Goal: Find specific page/section: Find specific page/section

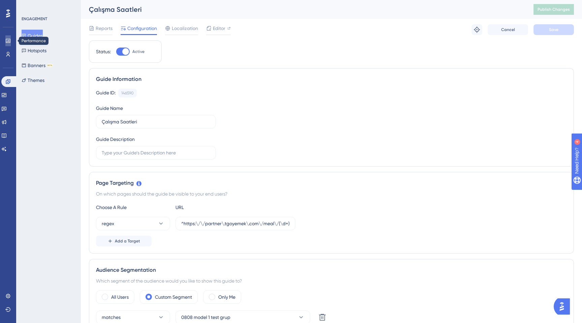
click at [8, 40] on icon at bounding box center [7, 40] width 5 height 5
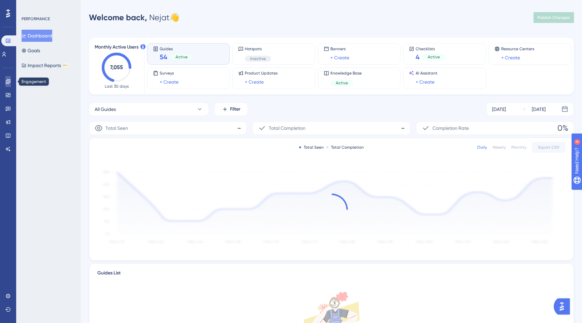
click at [7, 81] on icon at bounding box center [7, 81] width 5 height 5
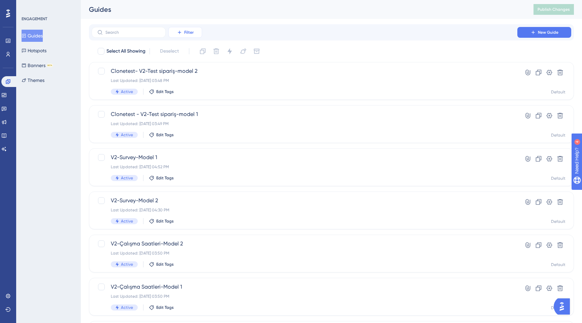
click at [180, 27] on button "Filter" at bounding box center [185, 32] width 34 height 11
click at [258, 23] on div "Performance Users Engagement Widgets Feedback Product Updates Knowledge Base AI…" at bounding box center [331, 256] width 501 height 512
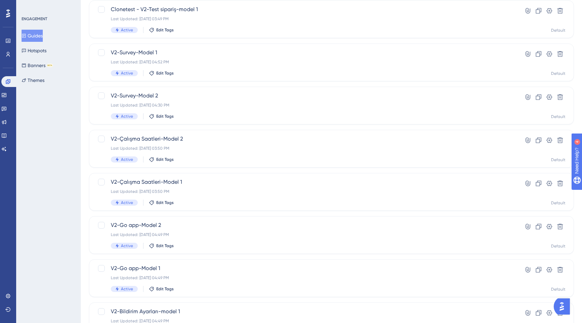
scroll to position [200, 0]
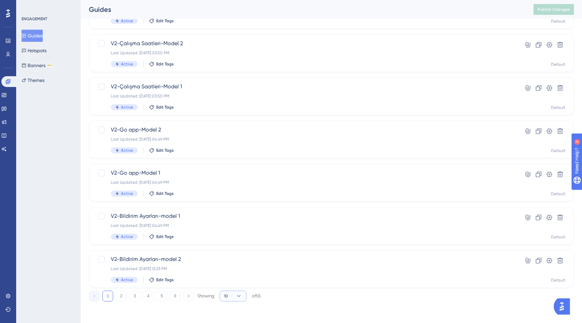
click at [232, 297] on button "10" at bounding box center [233, 295] width 27 height 11
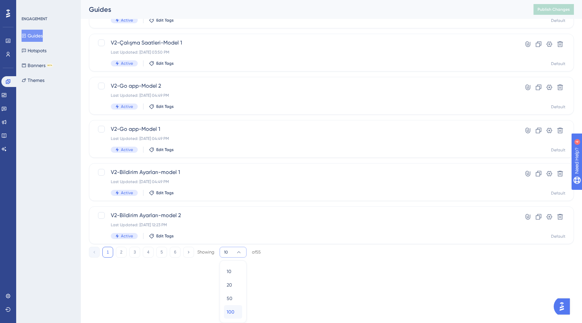
click at [234, 313] on span "100" at bounding box center [231, 311] width 8 height 8
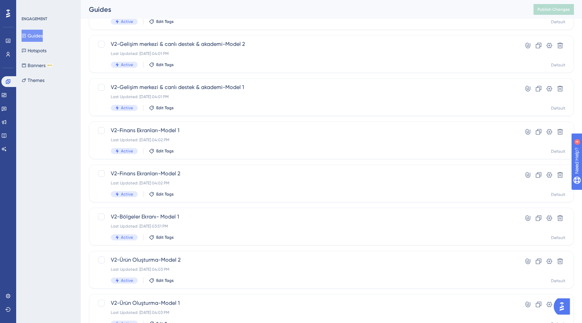
scroll to position [719, 0]
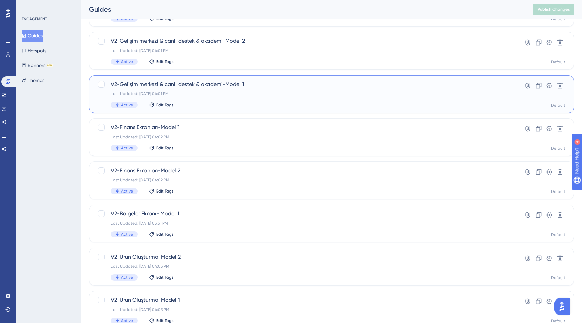
click at [219, 83] on span "V2-Gelişim merkezi & canlı destek & akademi-Model 1" at bounding box center [304, 84] width 387 height 8
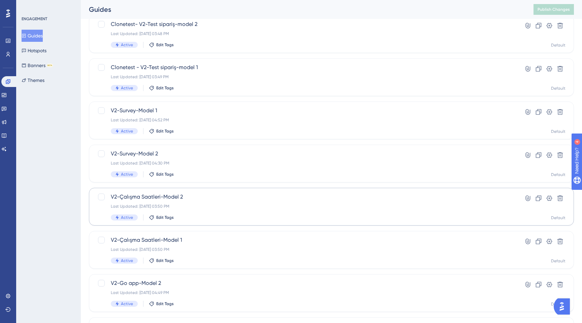
scroll to position [46, 0]
click at [201, 105] on div "V2-Survey-Model 1 Last Updated: [DATE] 04:52 PM Active Edit Tags Hyperlink Clon…" at bounding box center [331, 121] width 485 height 38
